Goal: Find specific page/section: Find specific page/section

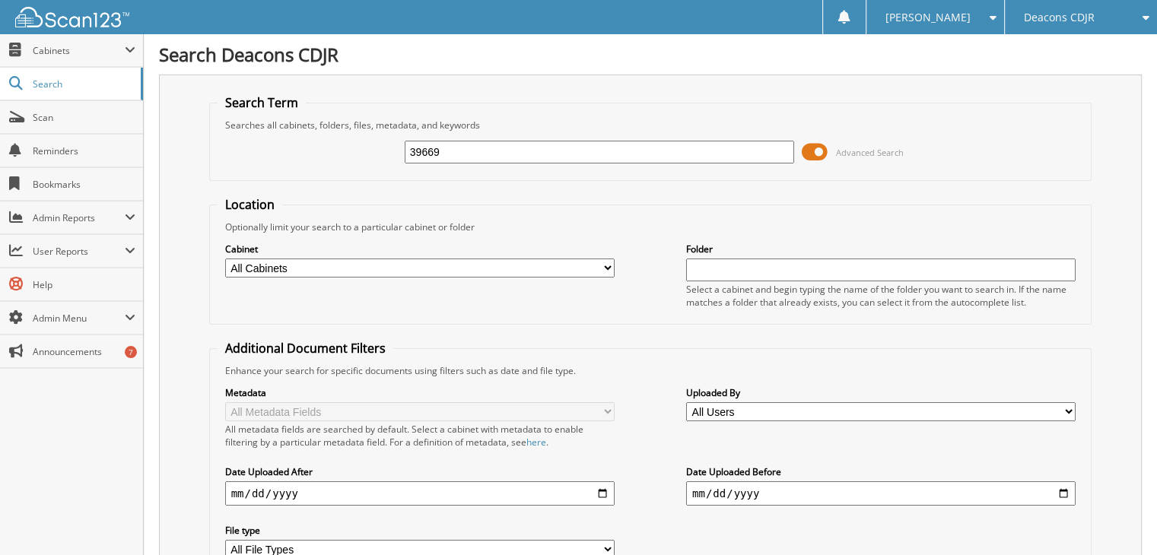
type input "39669"
click at [556, 149] on input "39669" at bounding box center [600, 152] width 390 height 23
type input "3"
